Goal: Information Seeking & Learning: Understand process/instructions

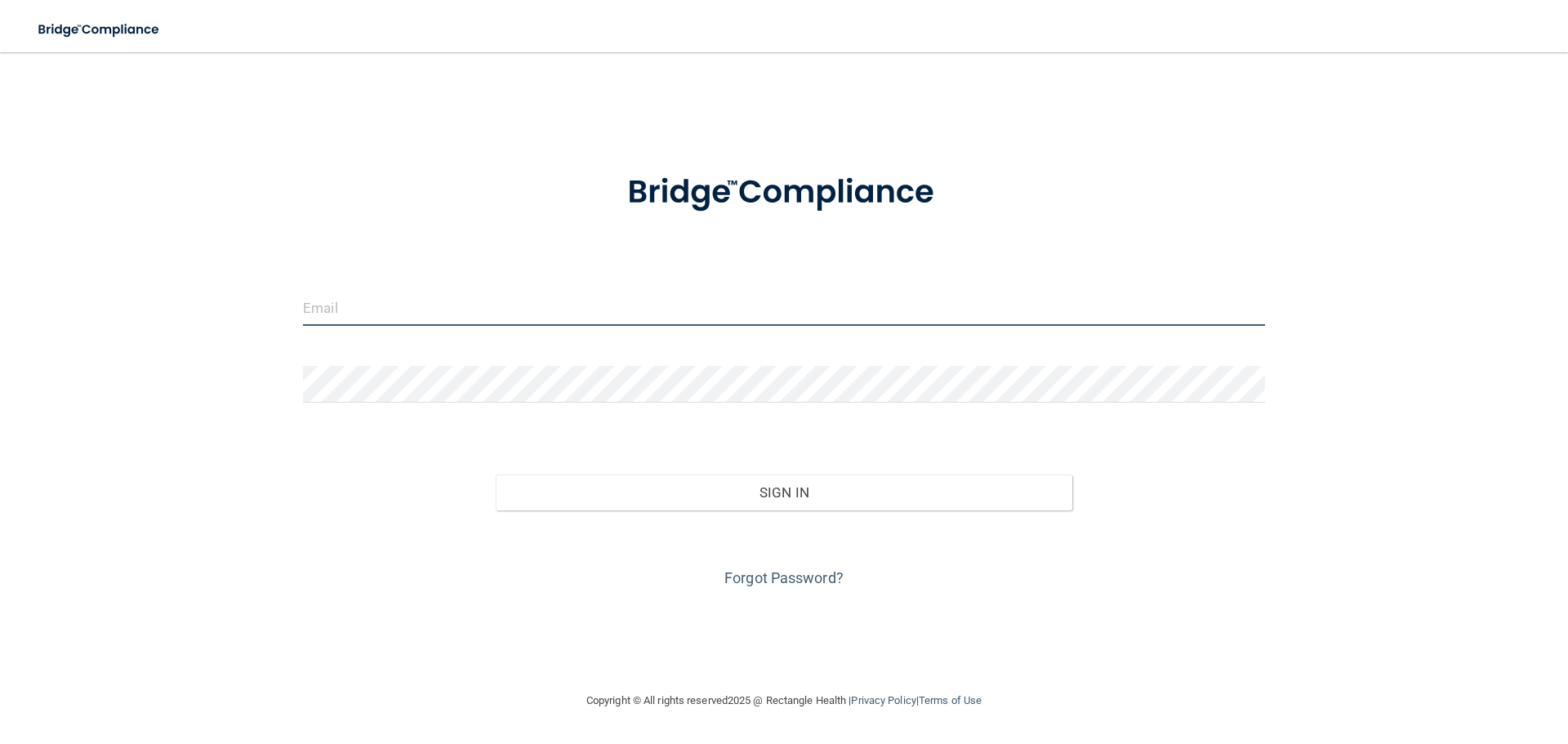
type input "[EMAIL_ADDRESS][DOMAIN_NAME]"
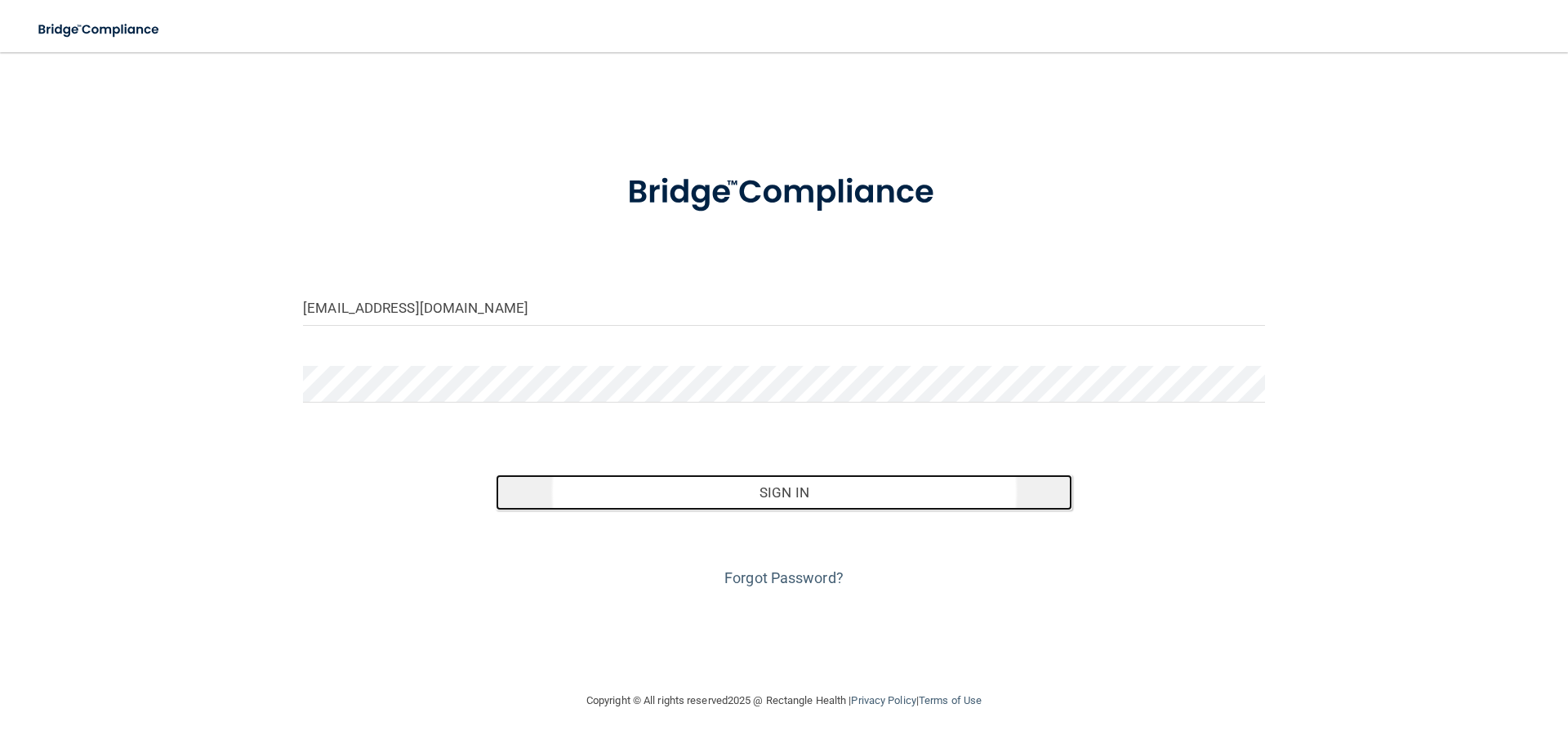
click at [741, 492] on button "Sign In" at bounding box center [785, 492] width 578 height 36
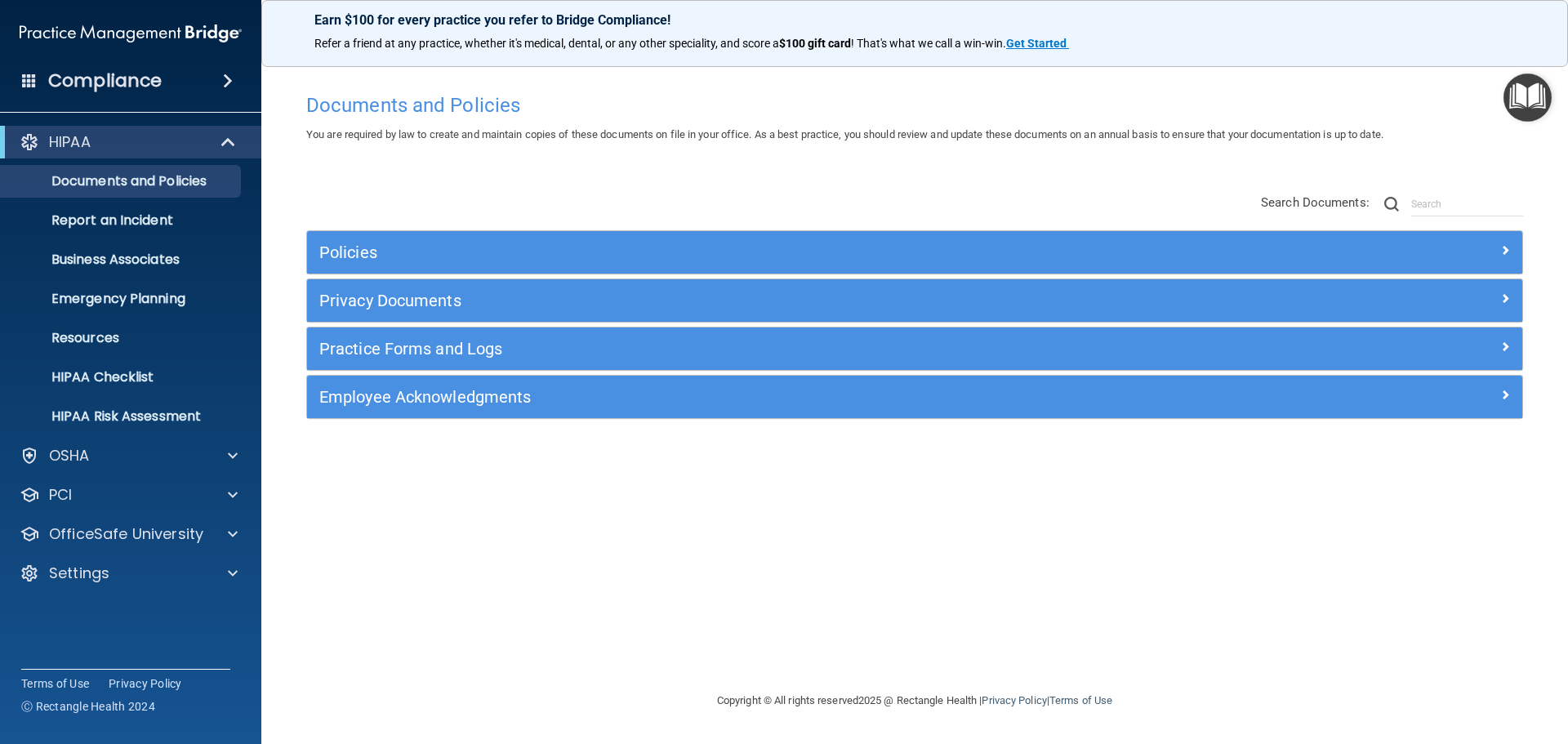
click at [1522, 100] on img "Open Resource Center" at bounding box center [1528, 97] width 49 height 49
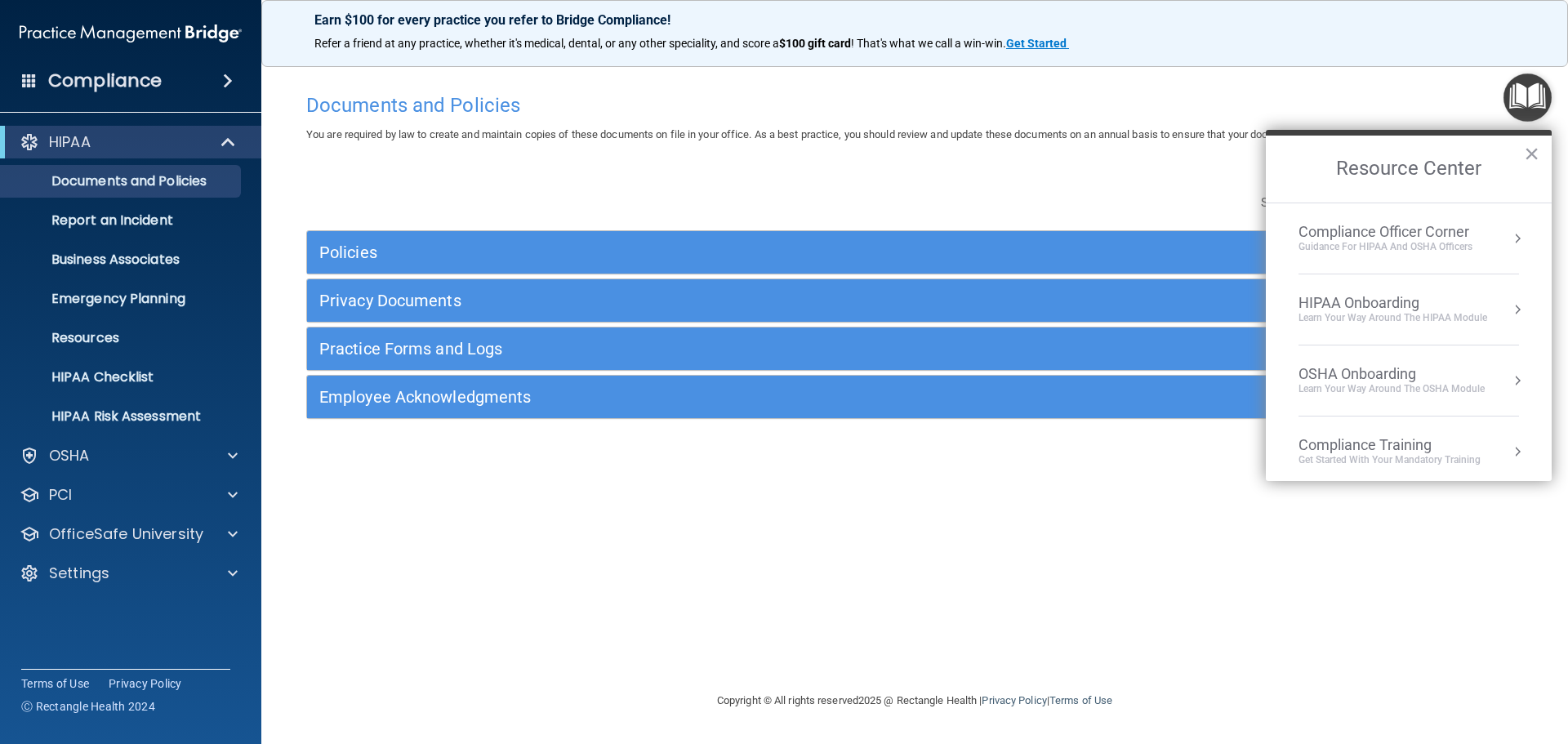
click at [1365, 311] on div "Learn Your Way around the HIPAA module" at bounding box center [1393, 317] width 189 height 14
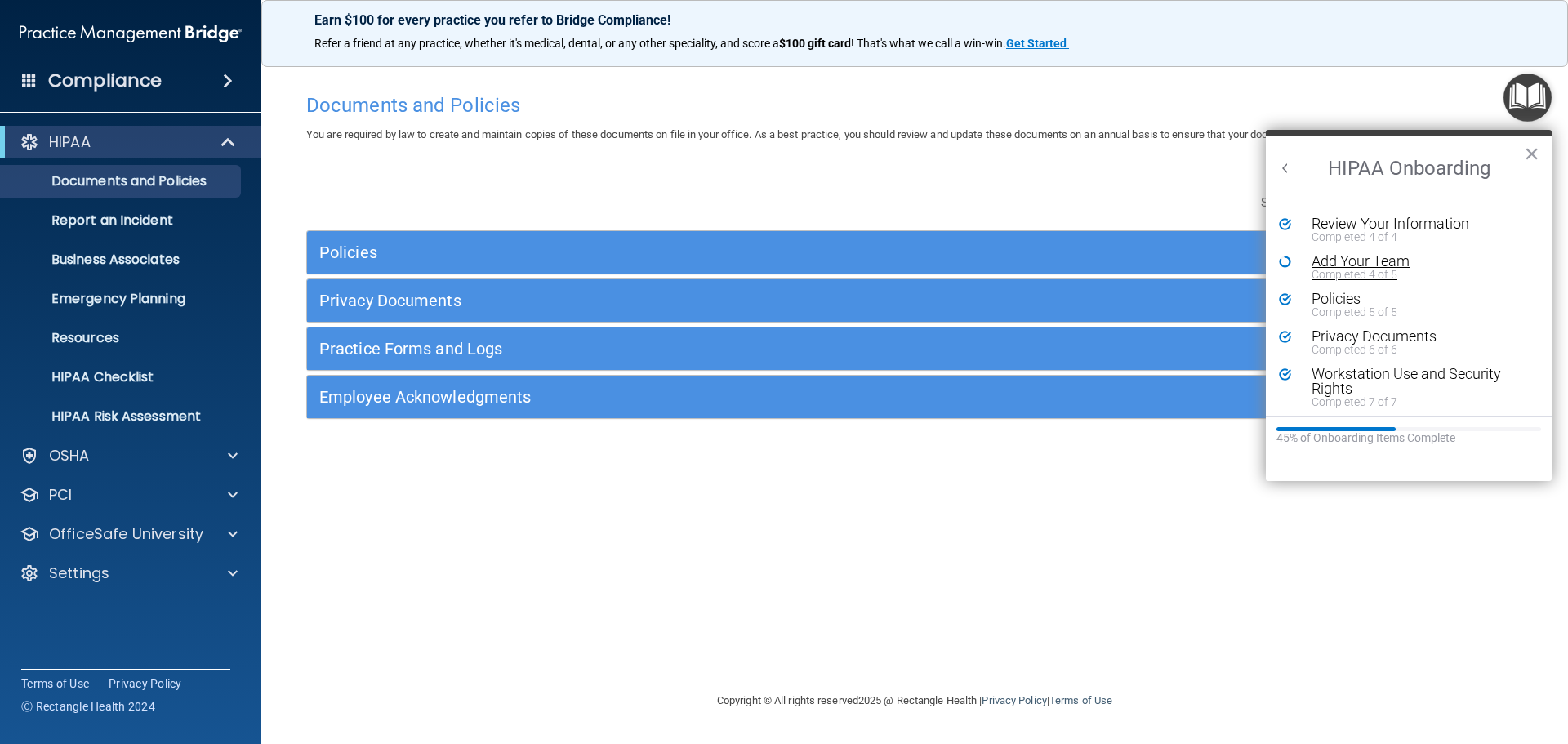
click at [1352, 272] on div "Completed 4 of 5" at bounding box center [1414, 274] width 206 height 11
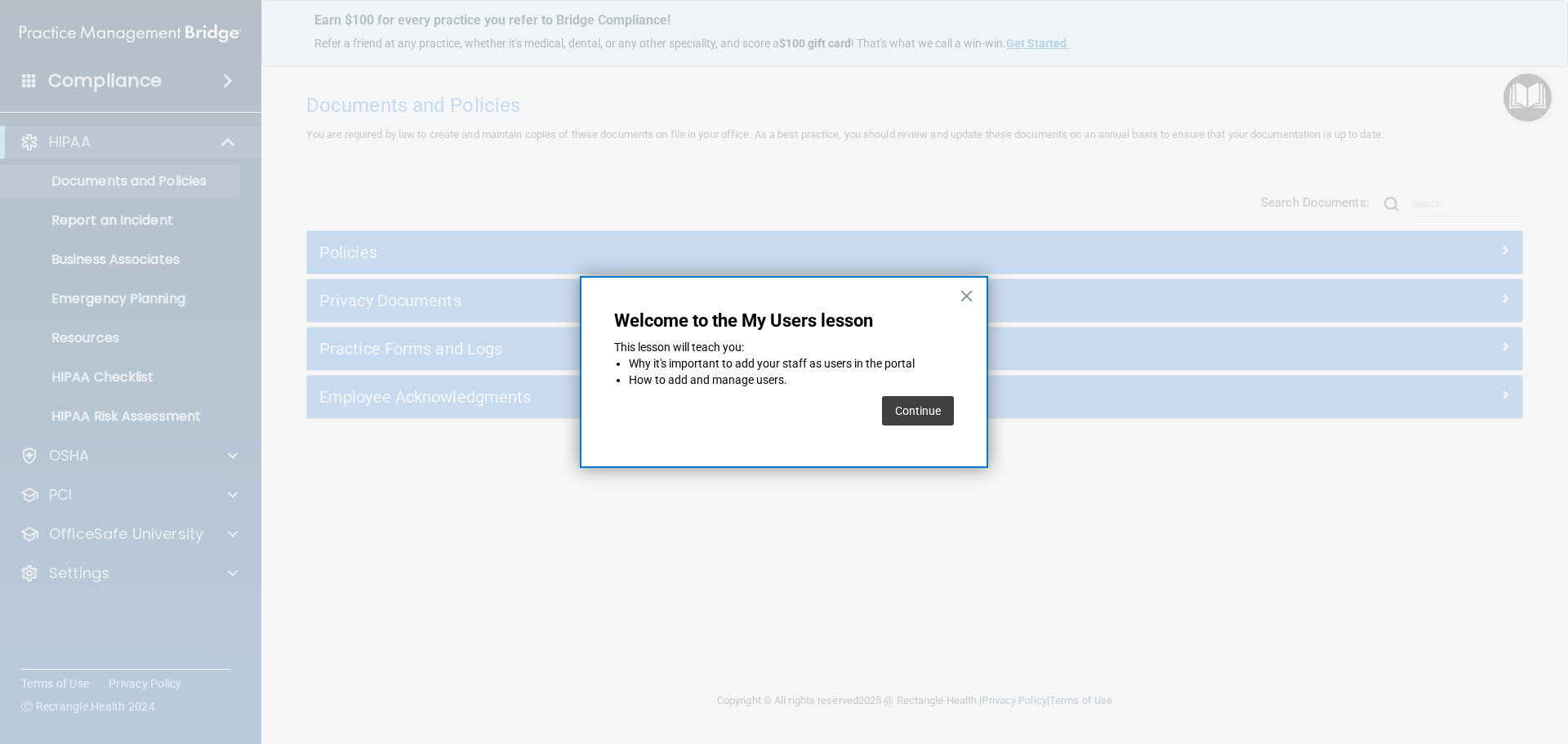
click at [919, 412] on button "Continue" at bounding box center [918, 411] width 72 height 29
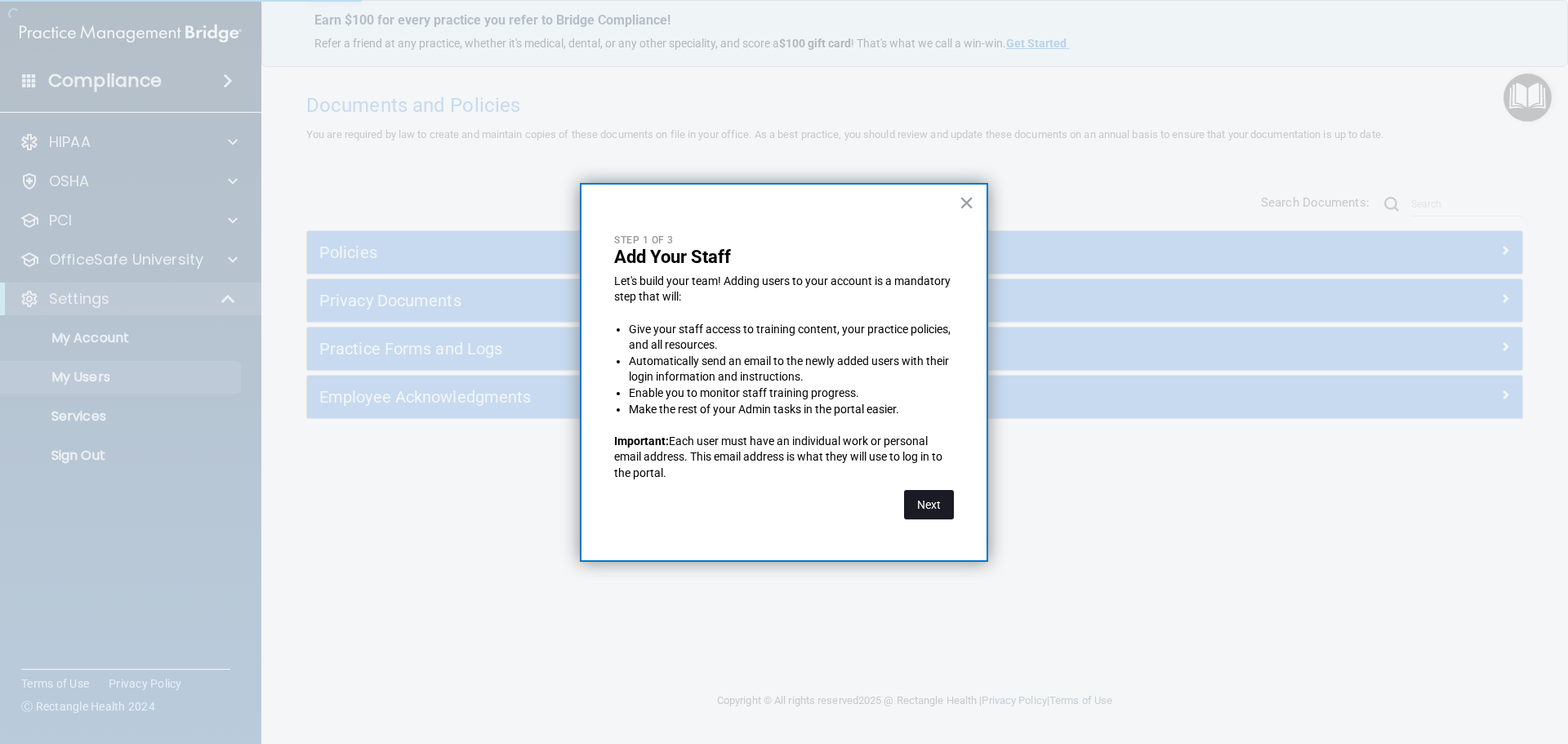
click at [917, 512] on button "Next" at bounding box center [929, 505] width 50 height 29
select select "20"
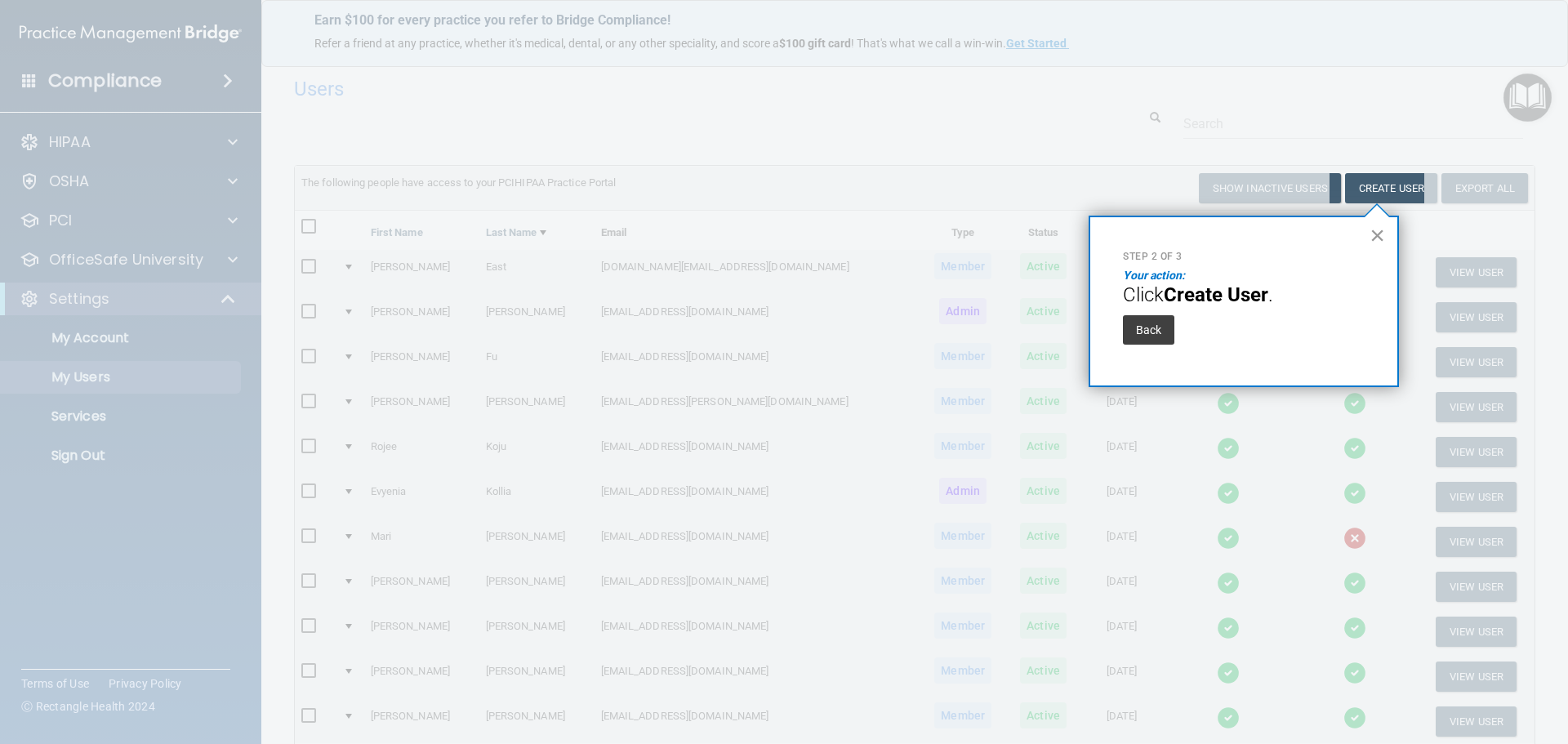
click at [1372, 232] on button "×" at bounding box center [1376, 235] width 16 height 26
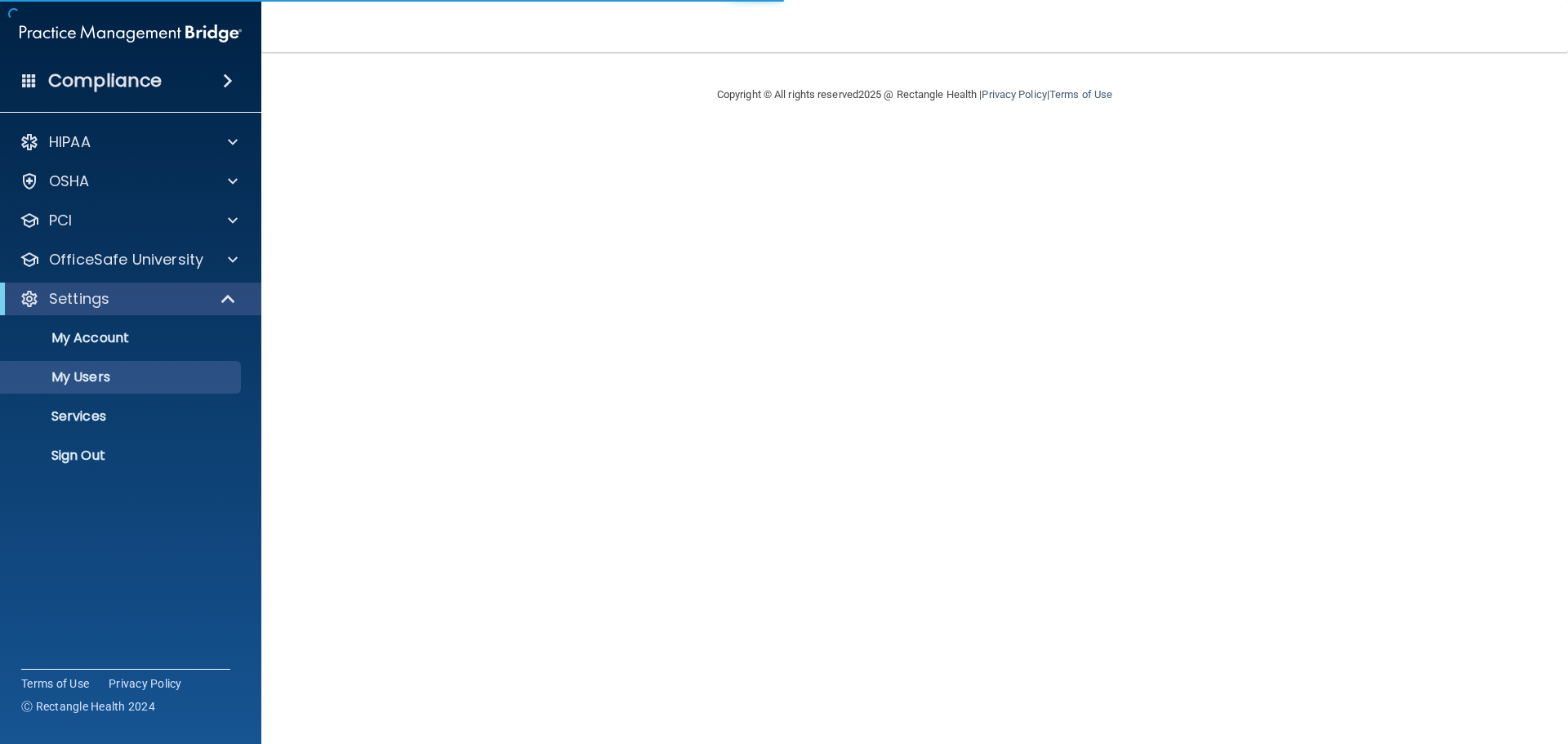
select select "20"
